Goal: Complete application form

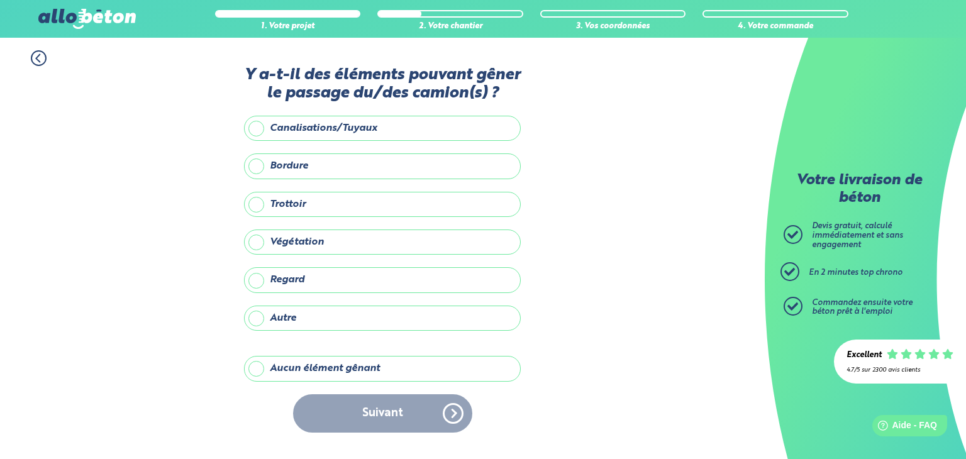
click at [318, 367] on label "Aucun élément gênant" at bounding box center [382, 368] width 277 height 25
click at [0, 0] on input "Aucun élément gênant" at bounding box center [0, 0] width 0 height 0
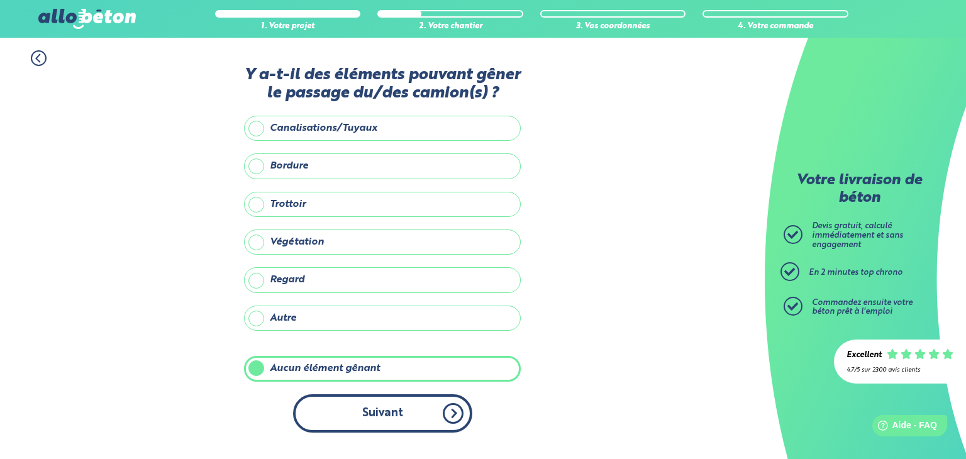
click at [342, 407] on button "Suivant" at bounding box center [382, 413] width 179 height 38
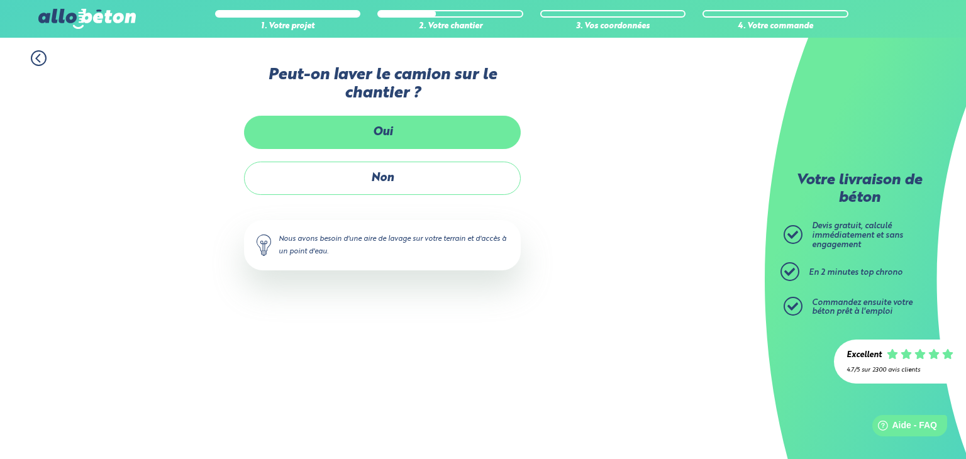
click at [397, 131] on label "Oui" at bounding box center [382, 132] width 277 height 33
click at [0, 0] on input "Oui" at bounding box center [0, 0] width 0 height 0
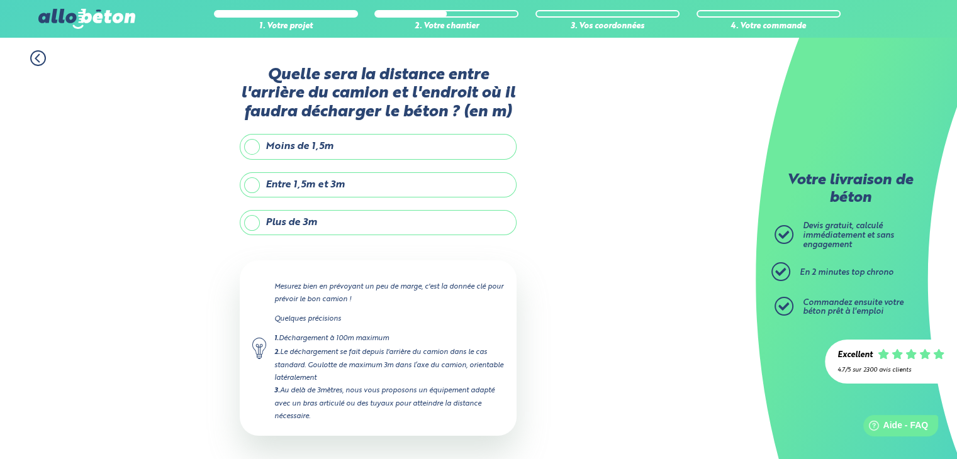
click at [315, 182] on label "Entre 1,5m et 3m" at bounding box center [378, 184] width 277 height 25
click at [0, 0] on input "Entre 1,5m et 3m" at bounding box center [0, 0] width 0 height 0
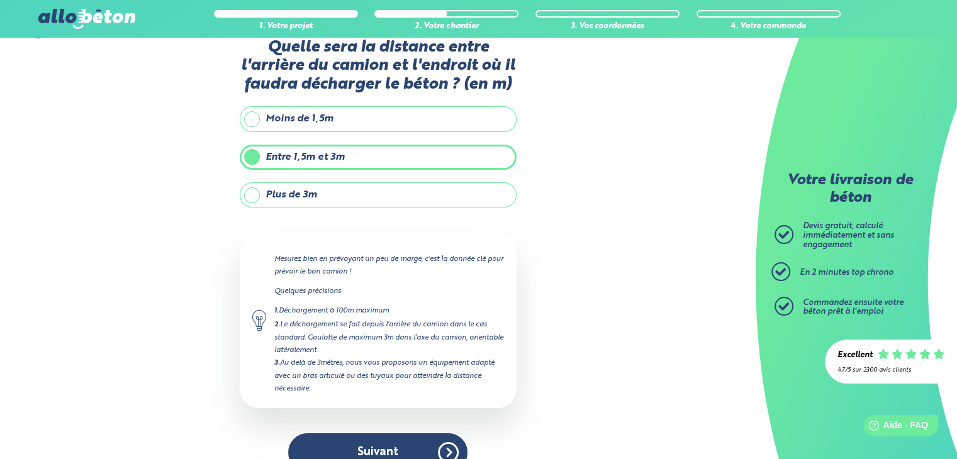
scroll to position [50, 0]
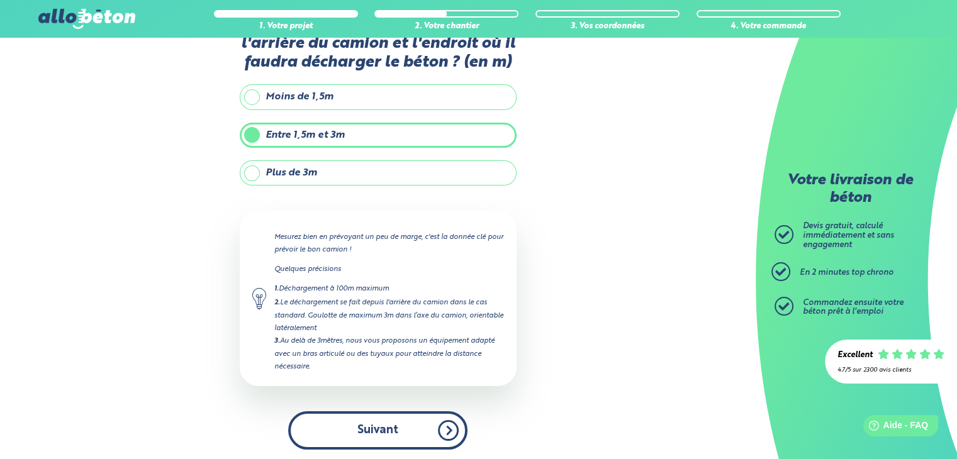
click at [339, 431] on button "Suivant" at bounding box center [377, 430] width 179 height 38
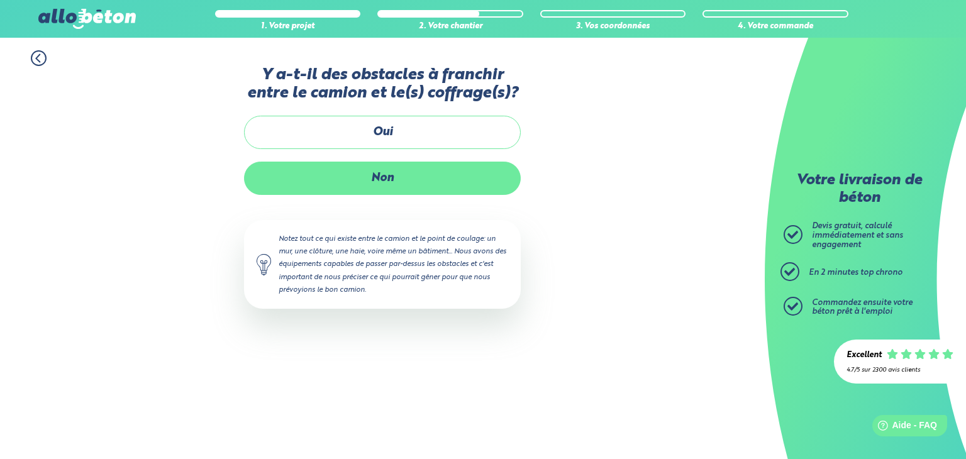
click at [365, 182] on label "Non" at bounding box center [382, 178] width 277 height 33
click at [0, 0] on input "Non" at bounding box center [0, 0] width 0 height 0
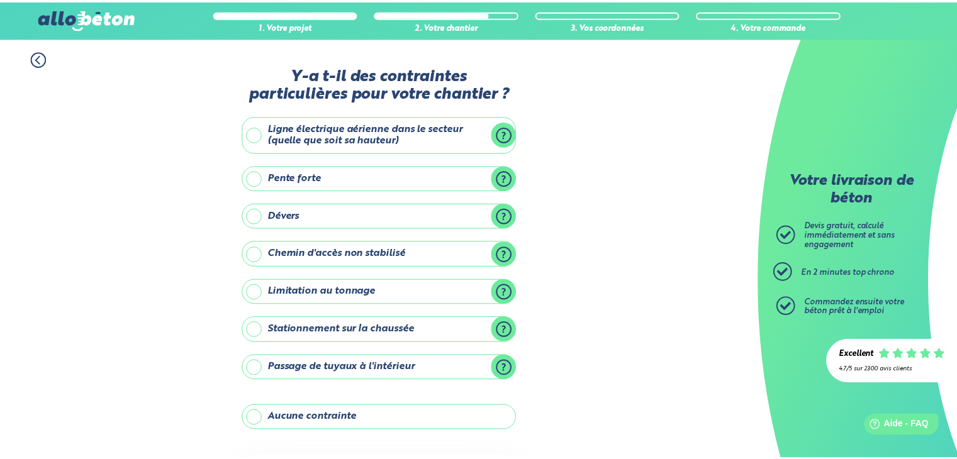
scroll to position [122, 0]
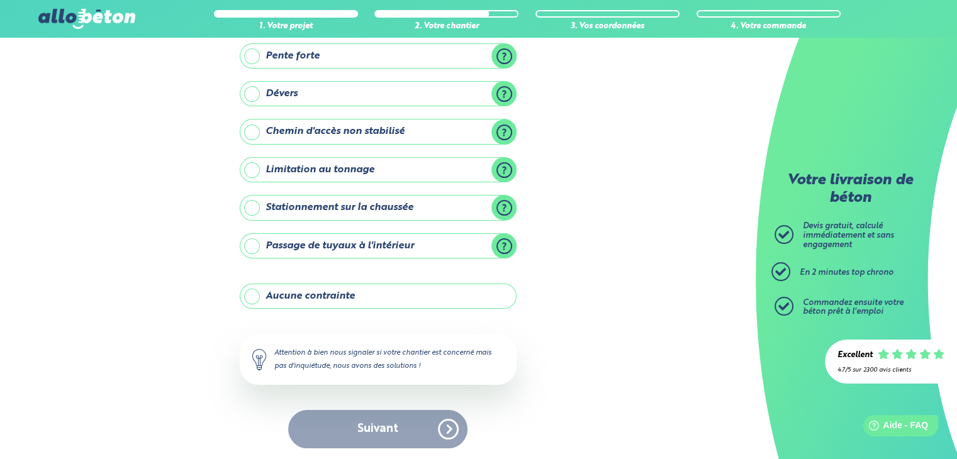
click at [331, 291] on label "Aucune contrainte" at bounding box center [378, 296] width 277 height 25
click at [0, 0] on input "Aucune contrainte" at bounding box center [0, 0] width 0 height 0
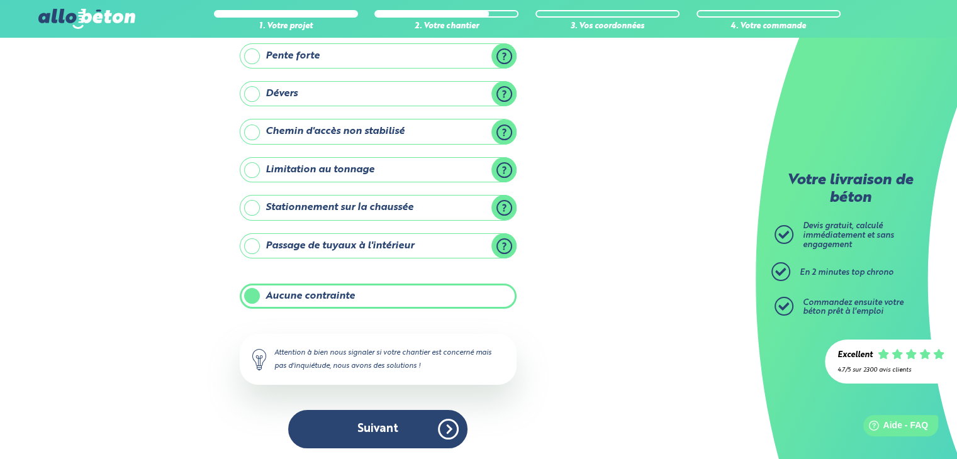
scroll to position [121, 0]
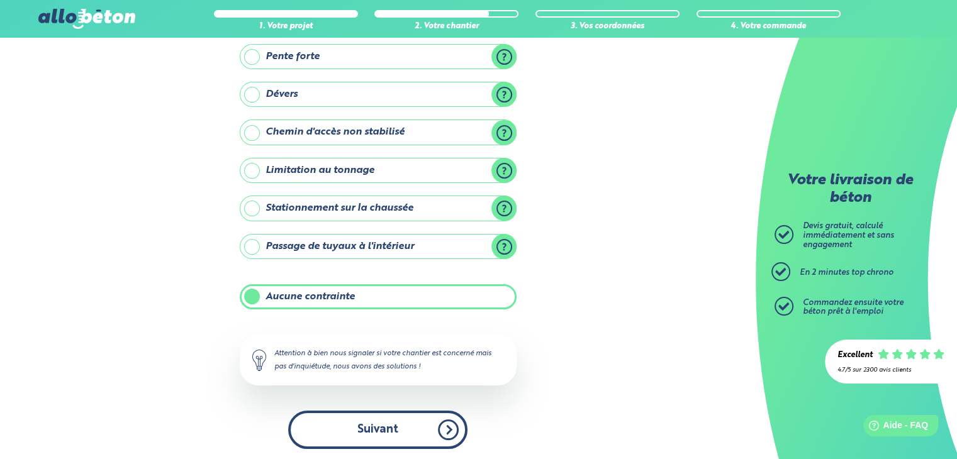
click at [372, 421] on button "Suivant" at bounding box center [377, 430] width 179 height 38
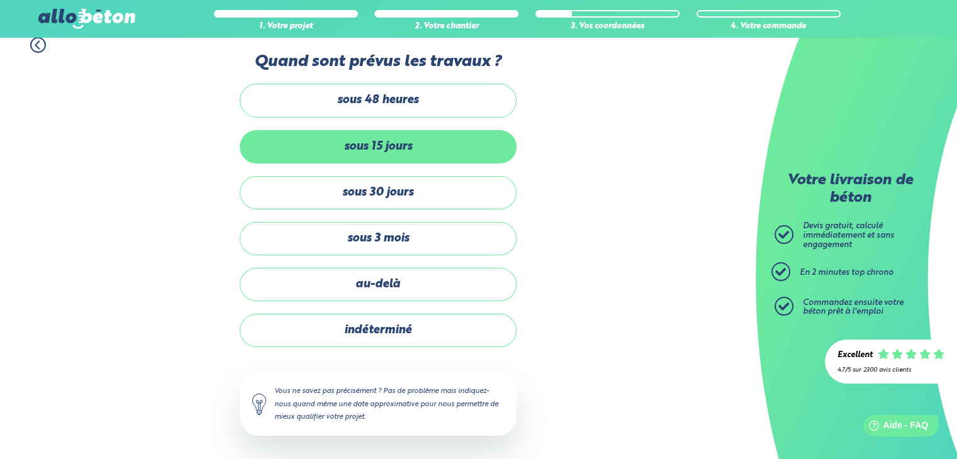
click at [379, 144] on label "sous 15 jours" at bounding box center [378, 146] width 277 height 33
click at [0, 0] on input "sous 15 jours" at bounding box center [0, 0] width 0 height 0
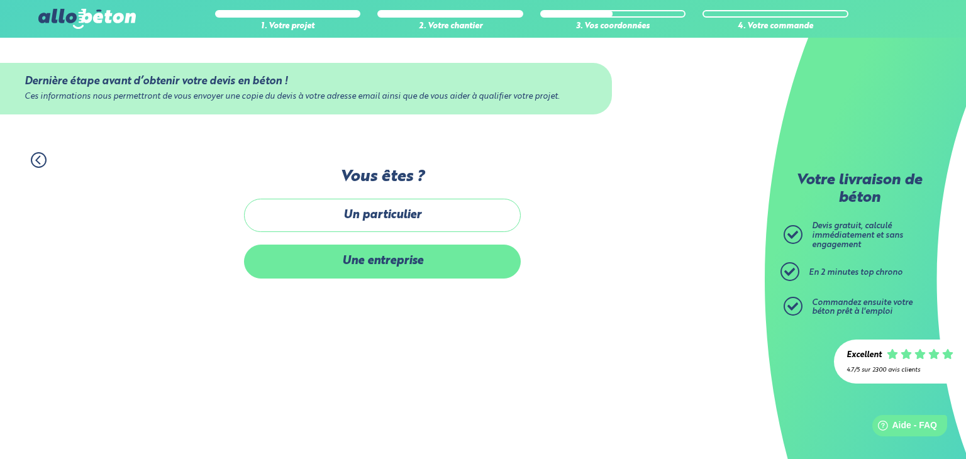
click at [427, 264] on label "Une entreprise" at bounding box center [382, 261] width 277 height 33
click at [0, 0] on input "Une entreprise" at bounding box center [0, 0] width 0 height 0
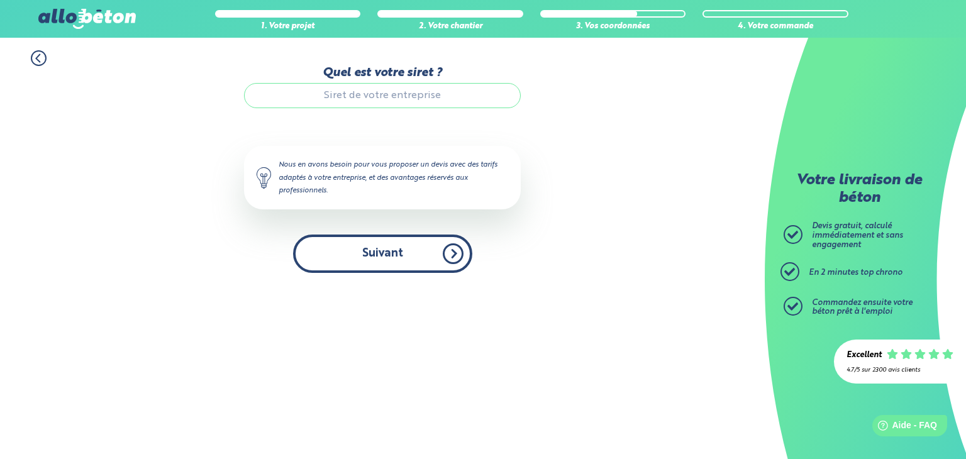
click at [401, 257] on button "Suivant" at bounding box center [382, 254] width 179 height 38
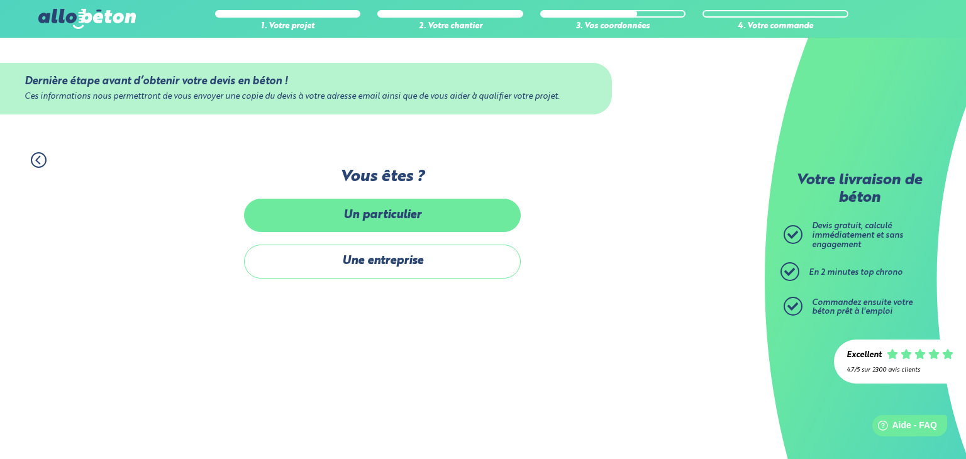
click at [377, 208] on label "Un particulier" at bounding box center [382, 215] width 277 height 33
click at [0, 0] on input "Un particulier" at bounding box center [0, 0] width 0 height 0
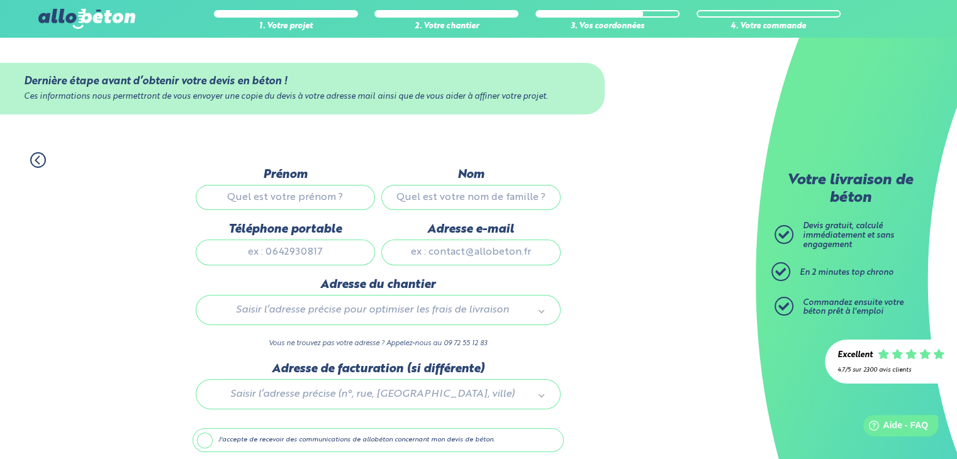
scroll to position [49, 0]
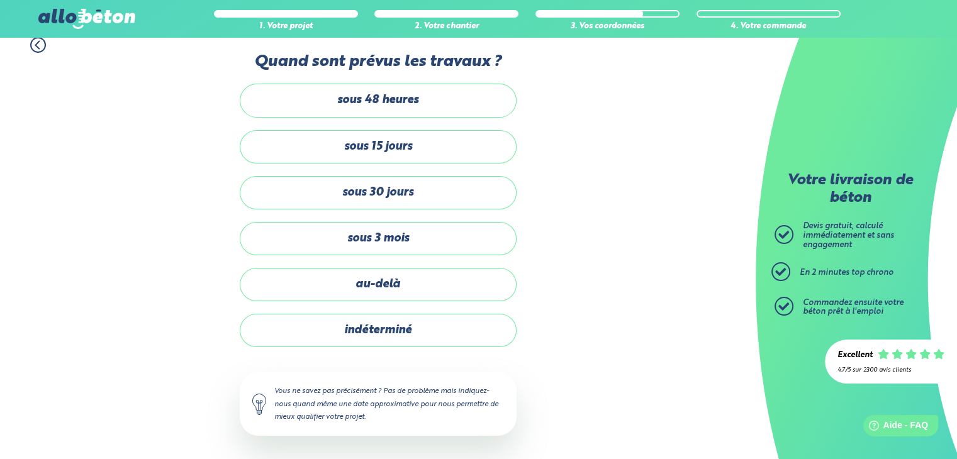
scroll to position [121, 0]
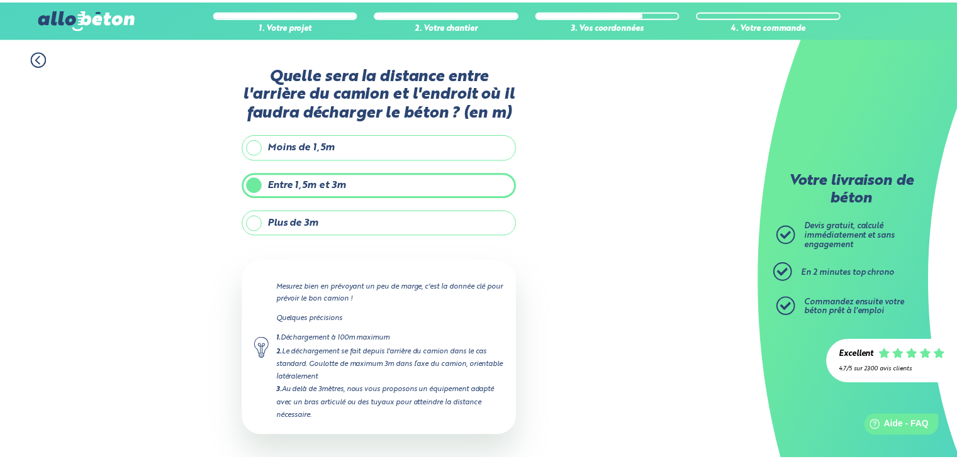
scroll to position [50, 0]
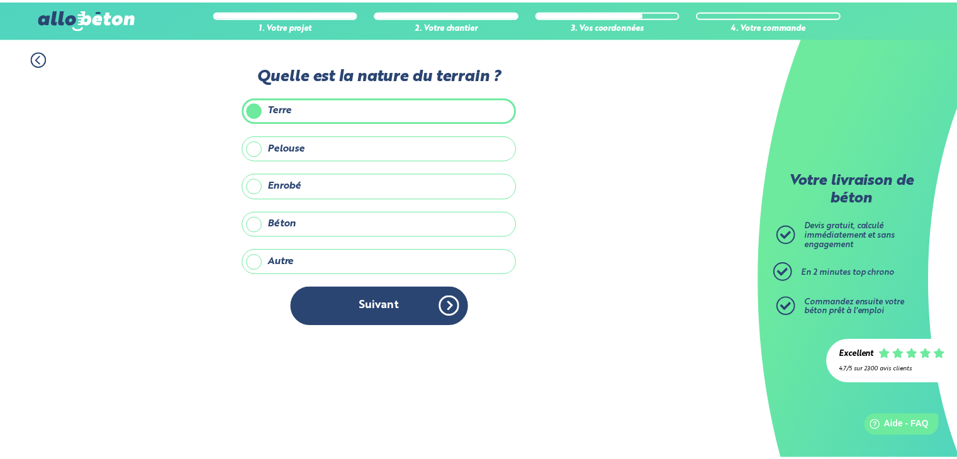
scroll to position [206, 0]
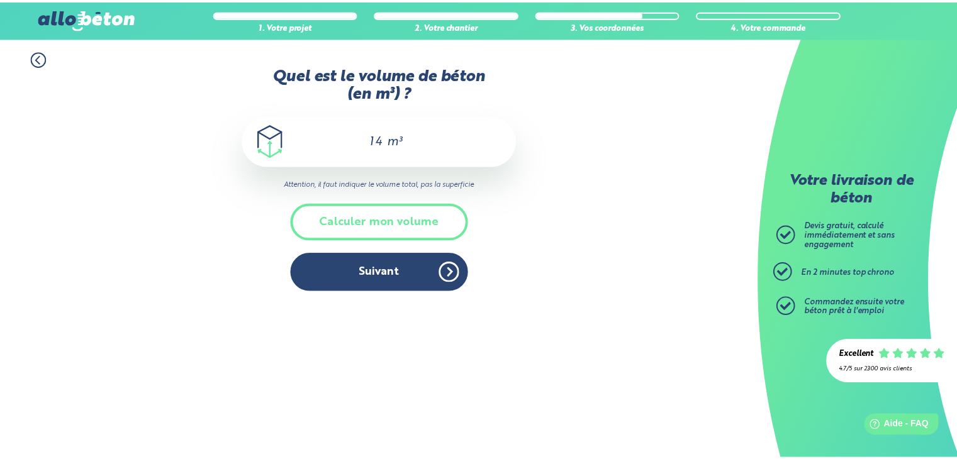
scroll to position [134, 0]
